Goal: Information Seeking & Learning: Learn about a topic

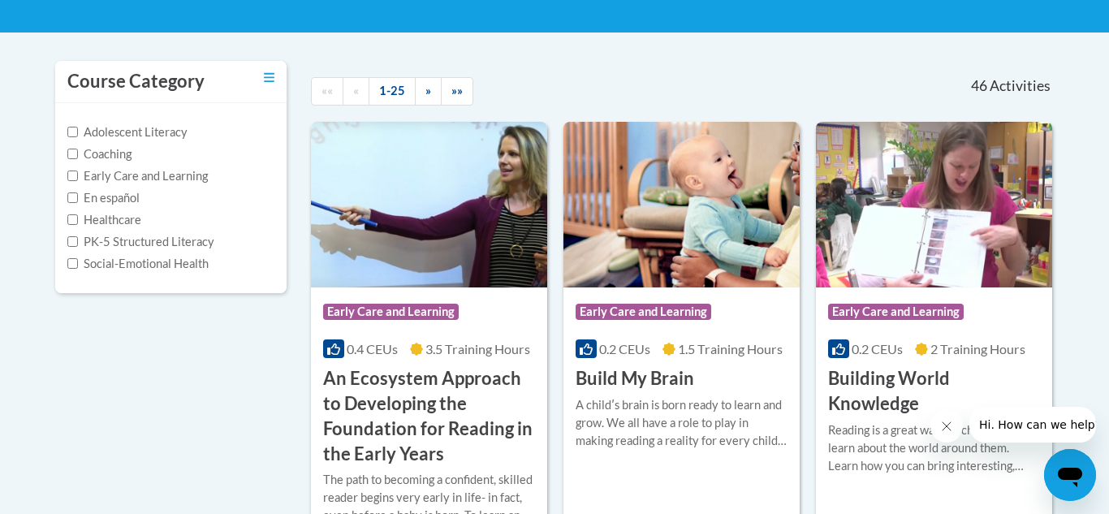
scroll to position [303, 0]
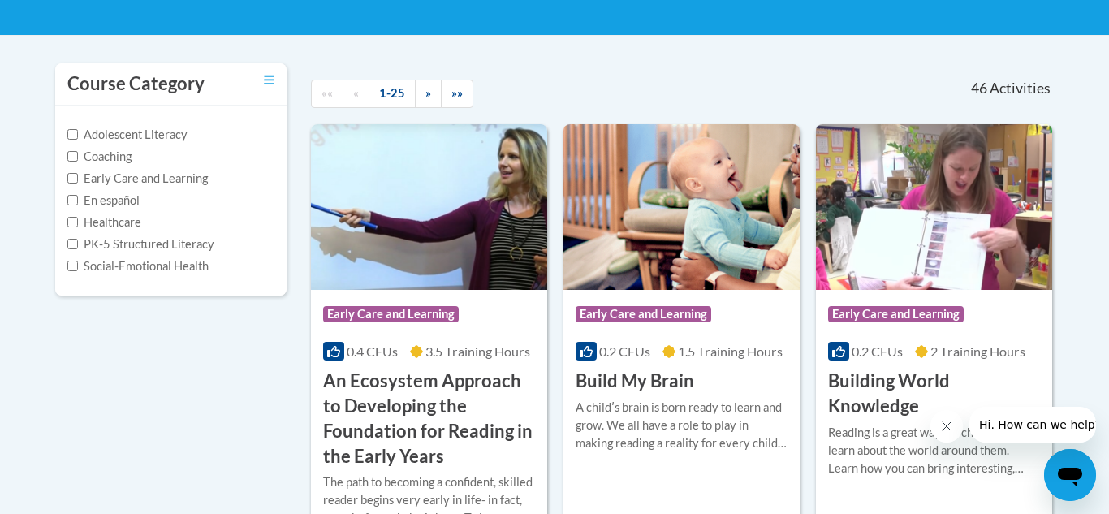
click at [167, 182] on label "Early Care and Learning" at bounding box center [137, 179] width 141 height 18
click at [78, 182] on input "Early Care and Learning" at bounding box center [72, 178] width 11 height 11
checkbox input "true"
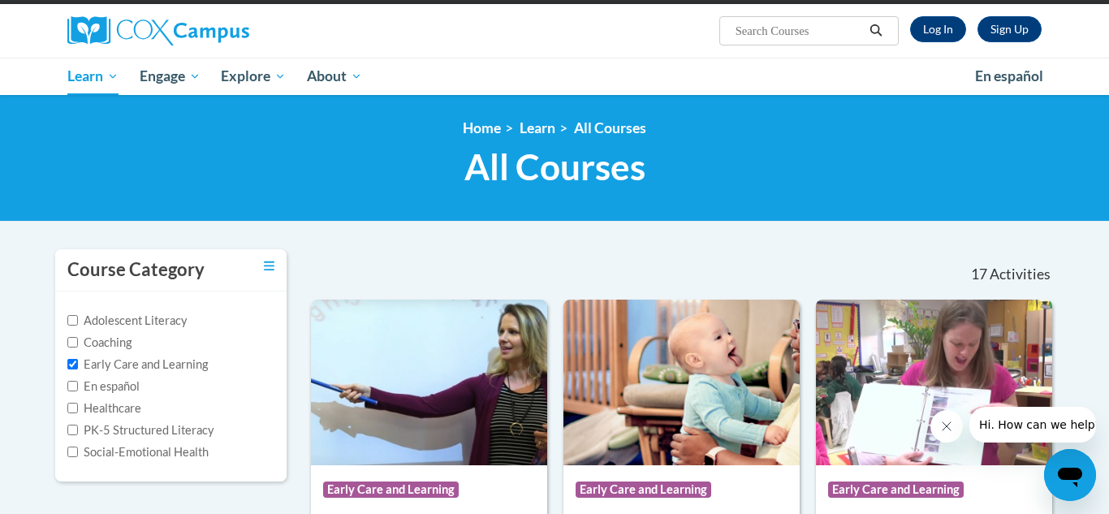
scroll to position [116, 0]
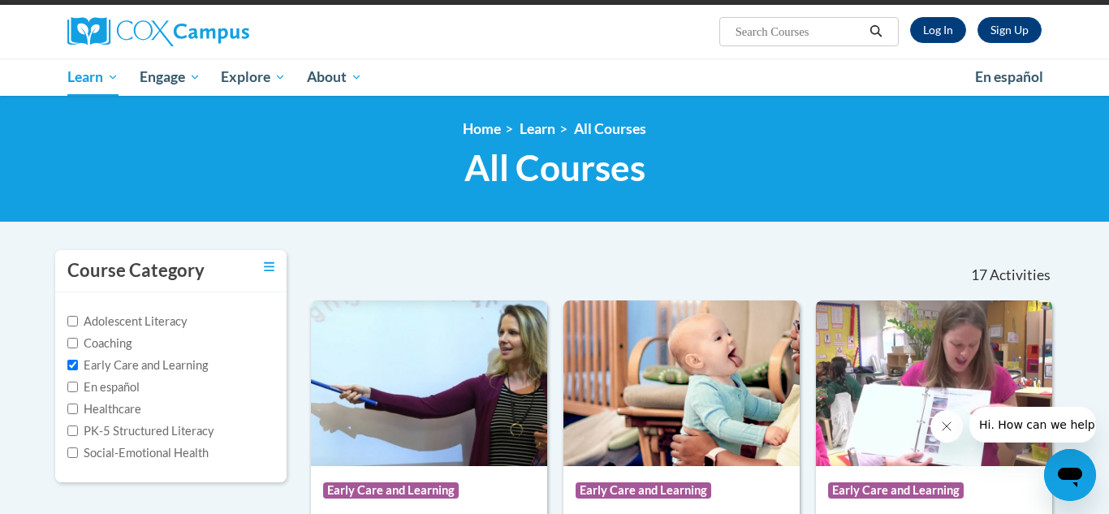
click at [262, 269] on div "Course Category" at bounding box center [170, 271] width 231 height 42
click at [267, 269] on icon "Toggle collapse" at bounding box center [269, 267] width 11 height 12
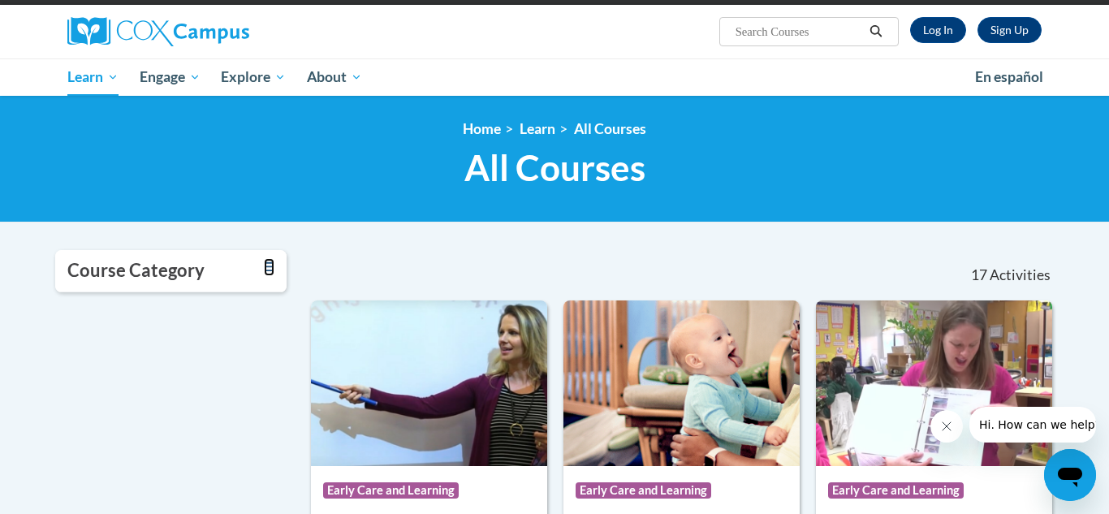
click at [267, 269] on icon "Toggle collapse" at bounding box center [269, 267] width 11 height 12
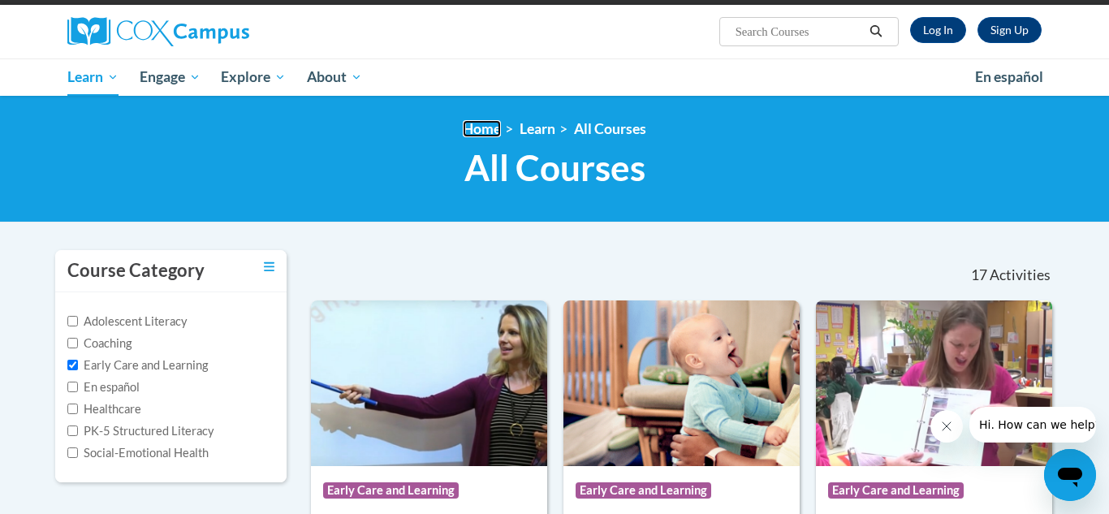
click at [487, 131] on link "Home" at bounding box center [482, 128] width 38 height 17
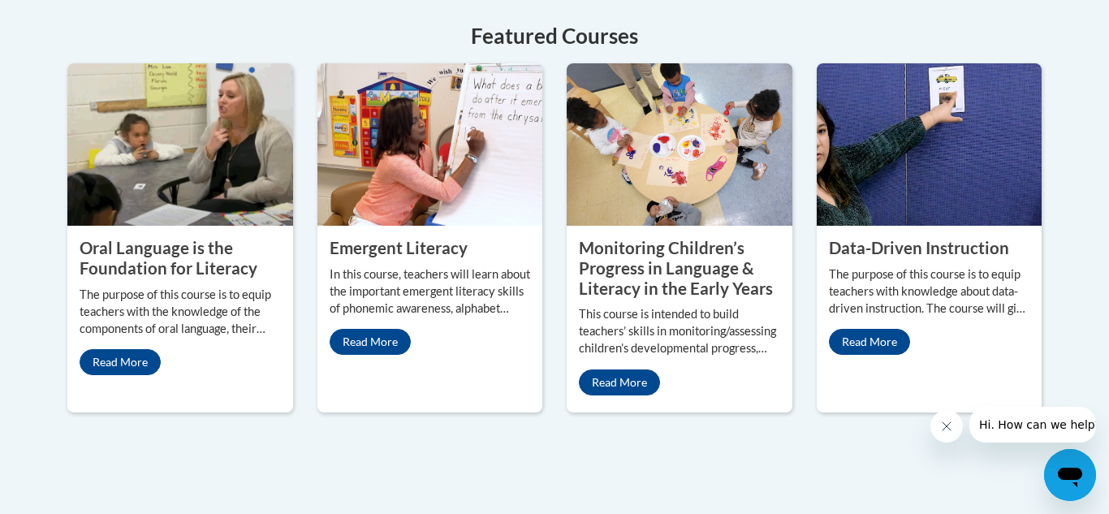
scroll to position [823, 0]
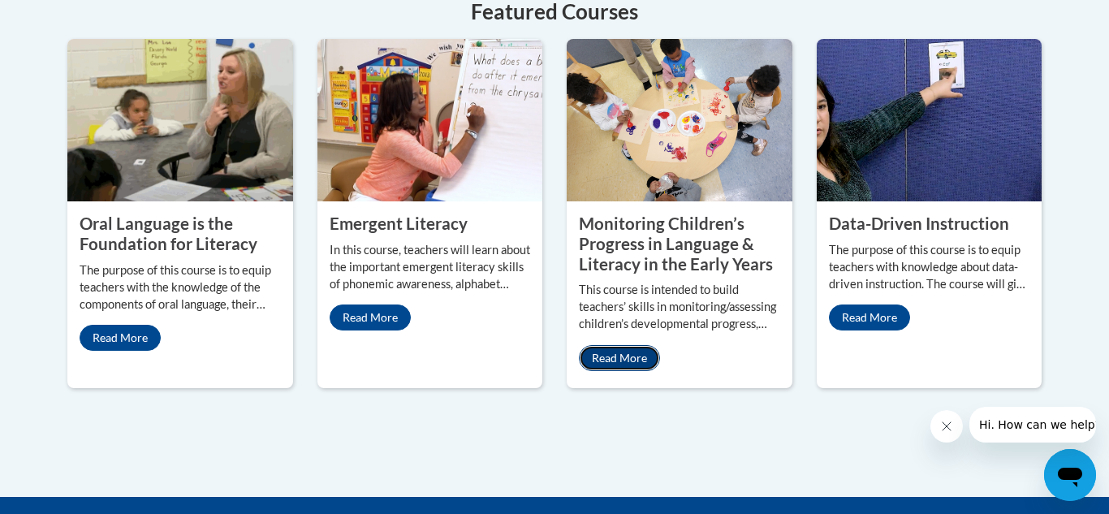
click at [614, 345] on link "Read More" at bounding box center [619, 358] width 81 height 26
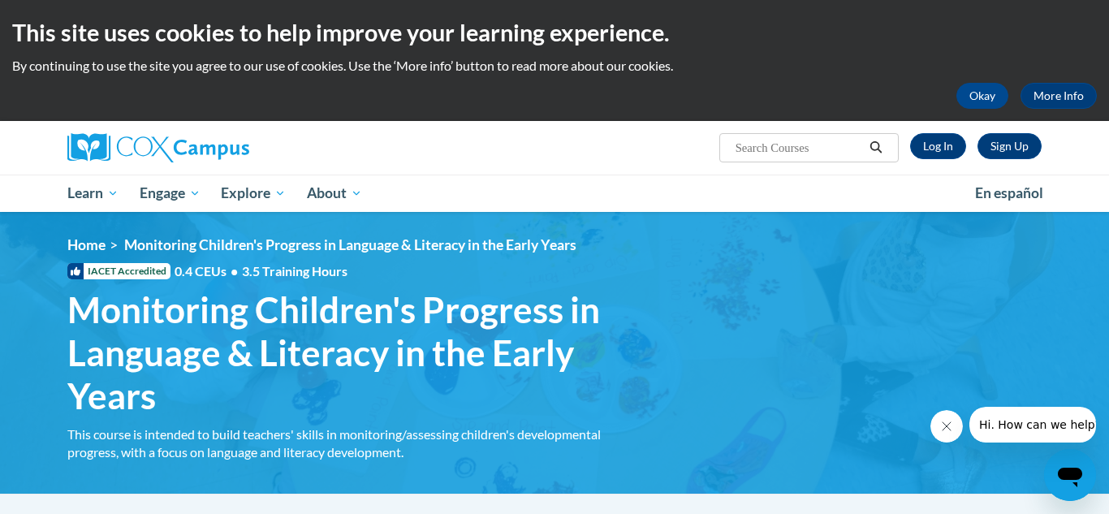
click at [782, 149] on input "Search..." at bounding box center [799, 147] width 130 height 19
type input "k-3"
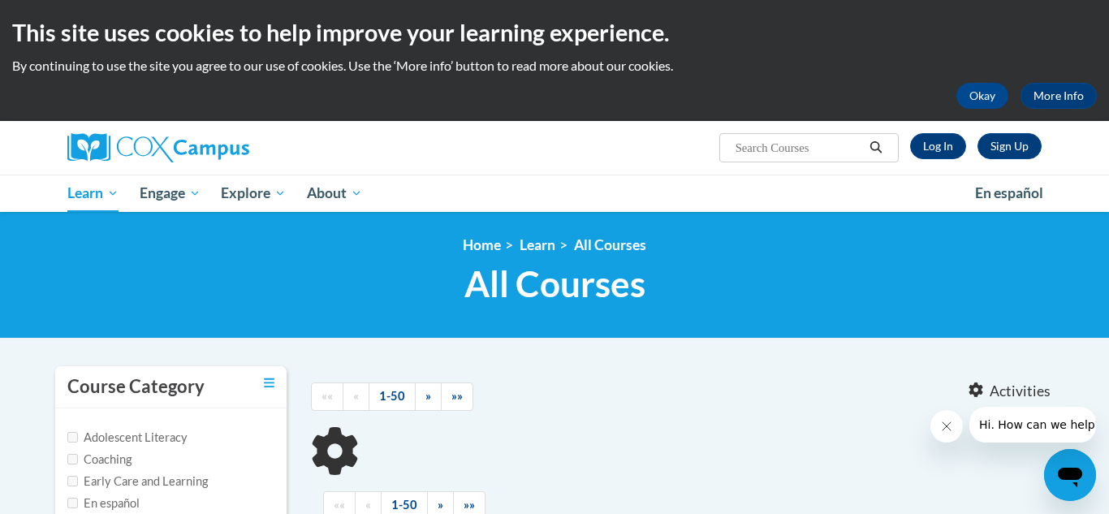
type input "k-3"
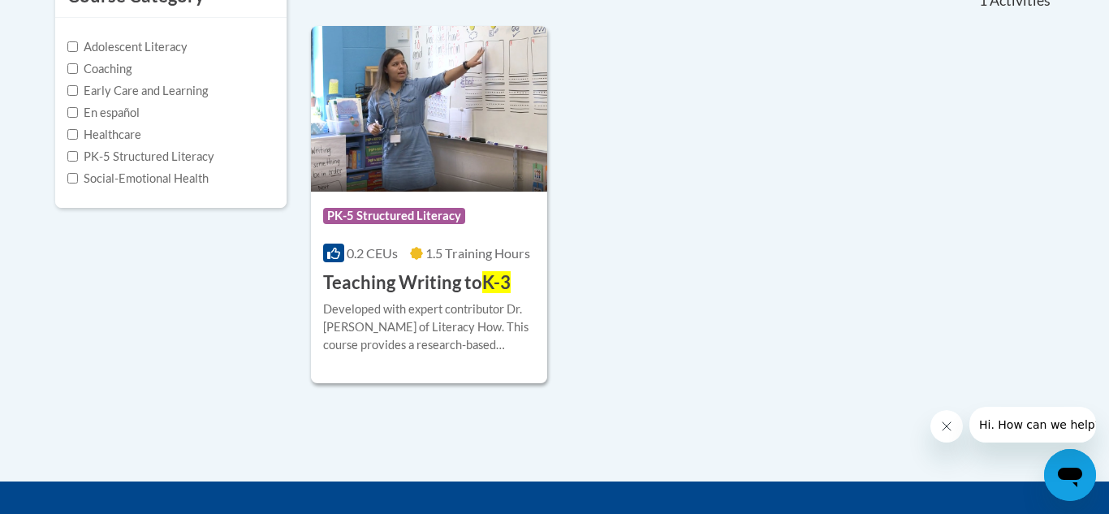
scroll to position [394, 0]
